Goal: Complete application form

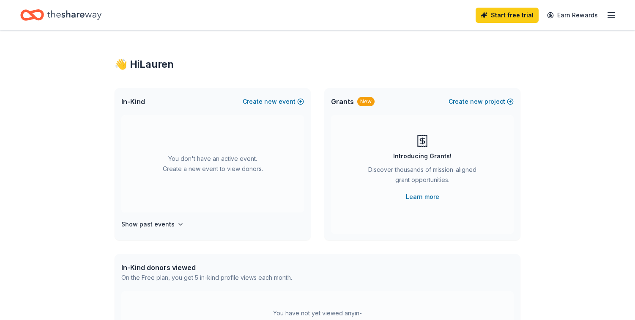
click at [608, 11] on icon "button" at bounding box center [612, 15] width 10 height 10
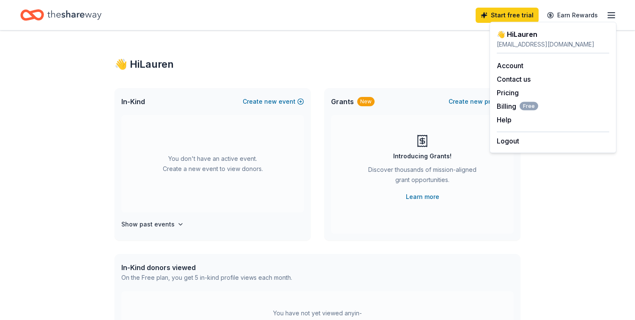
click at [412, 39] on div "👋 Hi [PERSON_NAME] In-Kind Create new event You don't have an active event. Cre…" at bounding box center [317, 277] width 433 height 494
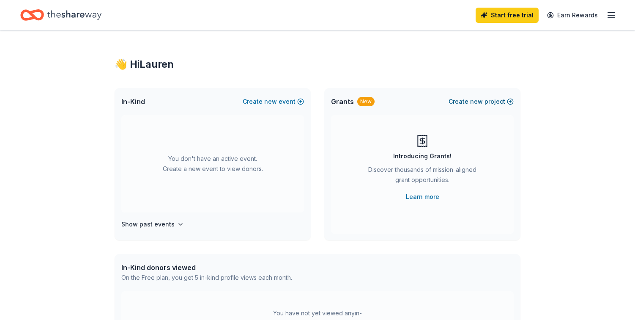
click at [470, 102] on button "Create new project" at bounding box center [481, 101] width 65 height 10
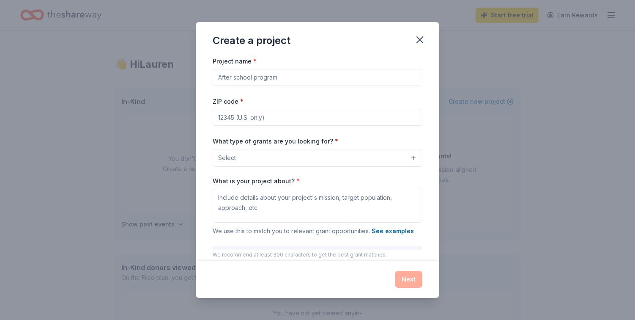
click at [264, 73] on input "Project name *" at bounding box center [318, 77] width 210 height 17
click at [266, 80] on input "Project name *" at bounding box center [318, 77] width 210 height 17
type input "Neighborhood Center of the Arts"
click at [310, 114] on input "ZIP code *" at bounding box center [318, 117] width 210 height 17
type input "95945"
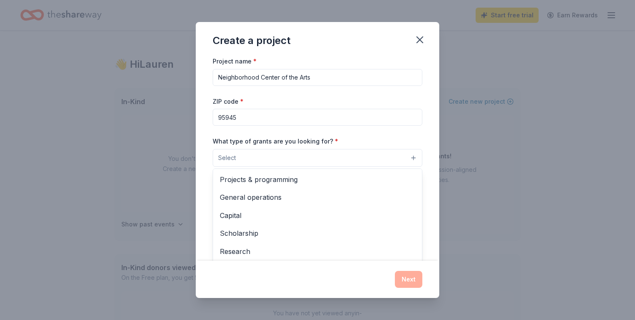
click at [290, 156] on button "Select" at bounding box center [318, 158] width 210 height 18
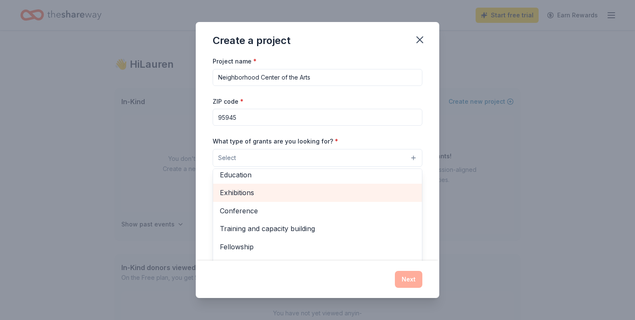
click at [242, 193] on span "Exhibitions" at bounding box center [317, 192] width 195 height 11
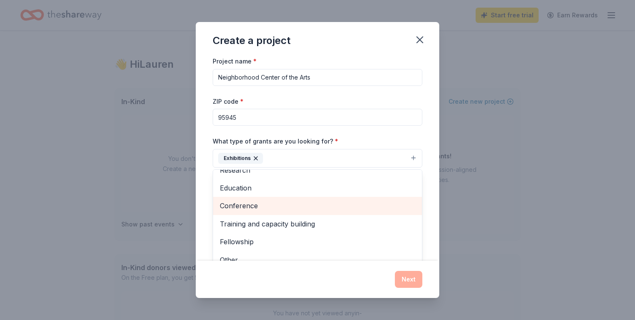
scroll to position [80, 0]
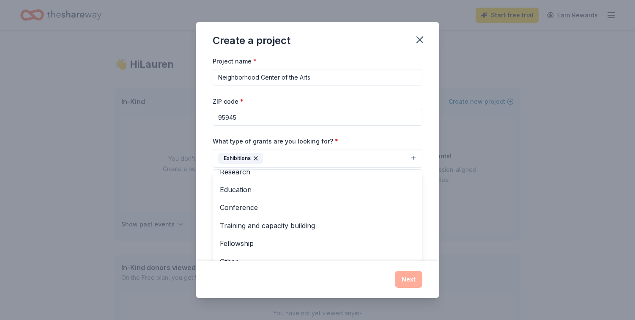
click at [384, 136] on div "What type of grants are you looking for? * Exhibitions Projects & programming G…" at bounding box center [318, 152] width 210 height 32
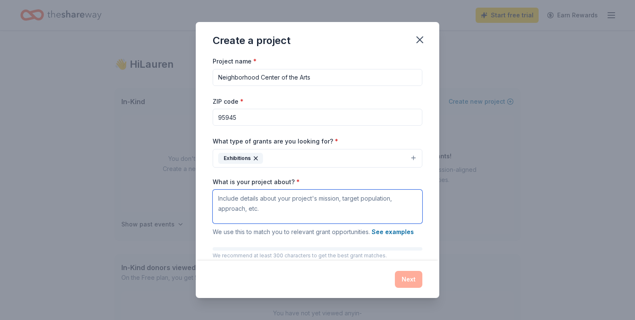
click at [268, 203] on textarea "What is your project about? *" at bounding box center [318, 206] width 210 height 34
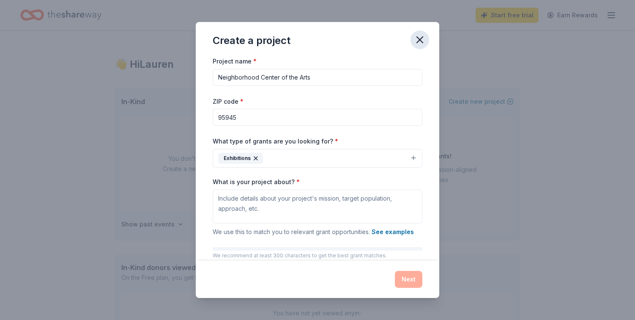
click at [419, 39] on icon "button" at bounding box center [420, 40] width 6 height 6
click at [417, 42] on icon "button" at bounding box center [420, 40] width 6 height 6
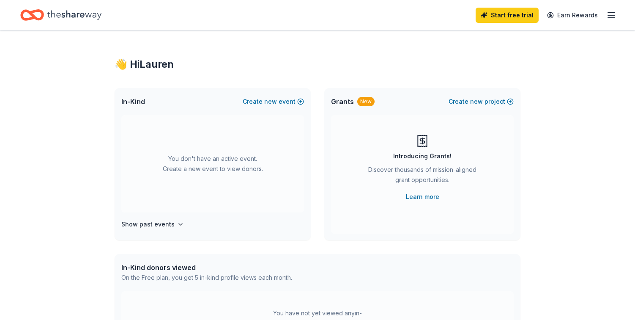
click at [74, 16] on icon "Home" at bounding box center [74, 14] width 54 height 17
click at [71, 12] on icon "Home" at bounding box center [74, 14] width 54 height 17
click at [614, 16] on icon "button" at bounding box center [612, 15] width 10 height 10
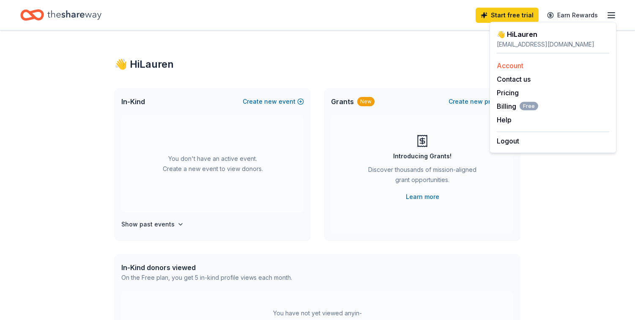
click at [517, 66] on link "Account" at bounding box center [510, 65] width 27 height 8
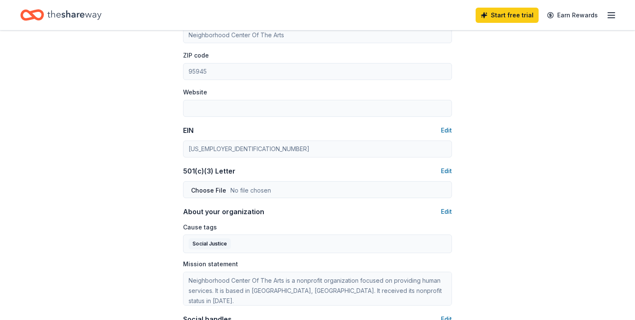
scroll to position [339, 0]
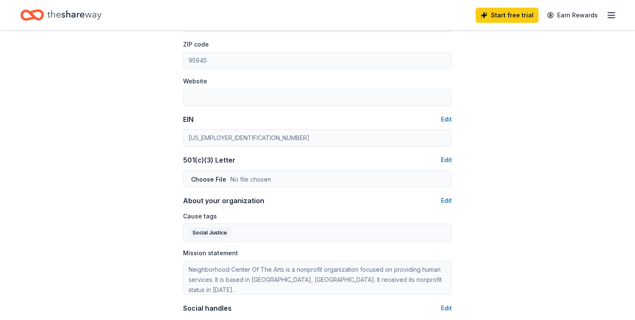
click at [206, 110] on div "Organization profile Edit Organization name Neighborhood Center Of The Arts ZIP…" at bounding box center [317, 180] width 269 height 407
click at [209, 103] on div "Organization profile Edit Organization name Neighborhood Center Of The Arts ZIP…" at bounding box center [317, 180] width 269 height 407
click at [133, 114] on div "Account About me Profile Edit First name [PERSON_NAME] Last name [PERSON_NAME] …" at bounding box center [317, 69] width 635 height 756
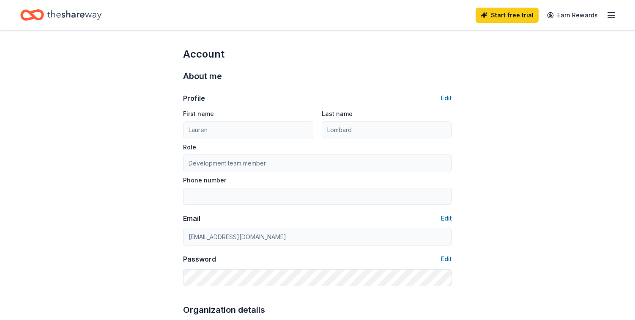
scroll to position [0, 0]
